Goal: Information Seeking & Learning: Learn about a topic

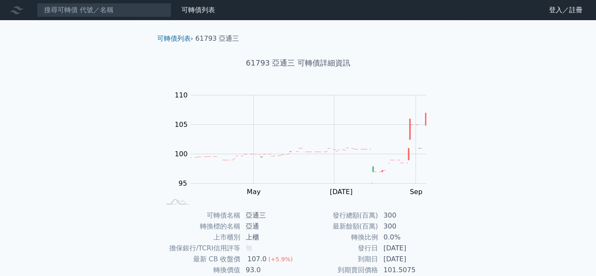
click at [579, 0] on html "可轉債列表 財務數據 可轉債列表 財務數據 登入／註冊 登入／註冊 可轉債列表 › 61793 亞通三 61793 亞通三 可轉債詳細資訊 Zoom Out …" at bounding box center [298, 199] width 596 height 399
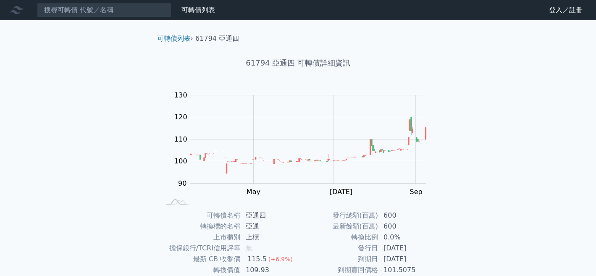
drag, startPoint x: 599, startPoint y: 51, endPoint x: 555, endPoint y: -4, distance: 70.6
click at [555, 0] on html "可轉債列表 財務數據 可轉債列表 財務數據 登入／註冊 登入／註冊 可轉債列表 › 61794 亞通四 61794 亞通四 可轉債詳細資訊 Zoom Out …" at bounding box center [298, 199] width 596 height 399
click at [581, 0] on html "可轉債列表 財務數據 可轉債列表 財務數據 登入／註冊 登入／註冊 可轉債列表 › 61794 亞通四 61794 亞通四 可轉債詳細資訊 Zoom Out …" at bounding box center [298, 199] width 596 height 399
